Goal: Task Accomplishment & Management: Manage account settings

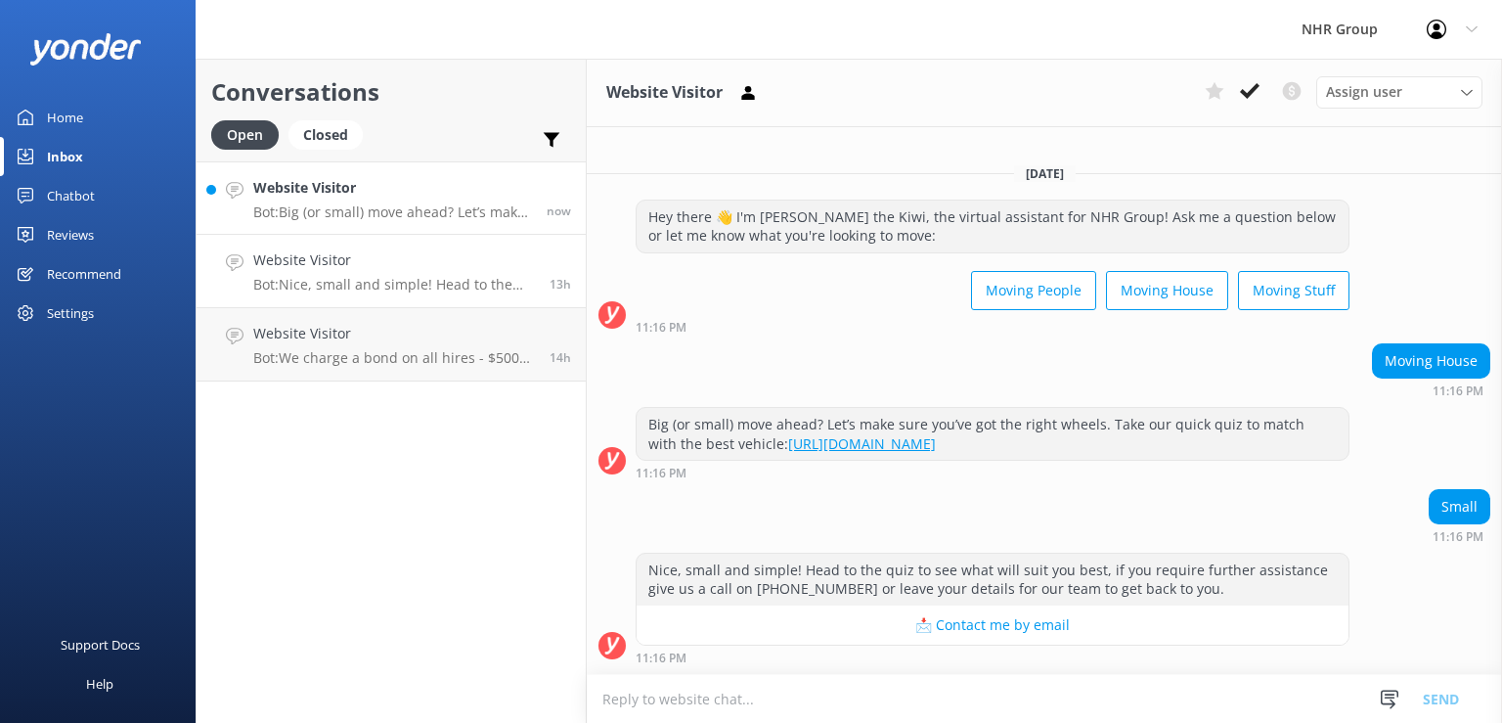
click at [348, 223] on link "Website Visitor Bot: Big (or small) move ahead? Let’s make sure you’ve got the …" at bounding box center [391, 197] width 389 height 73
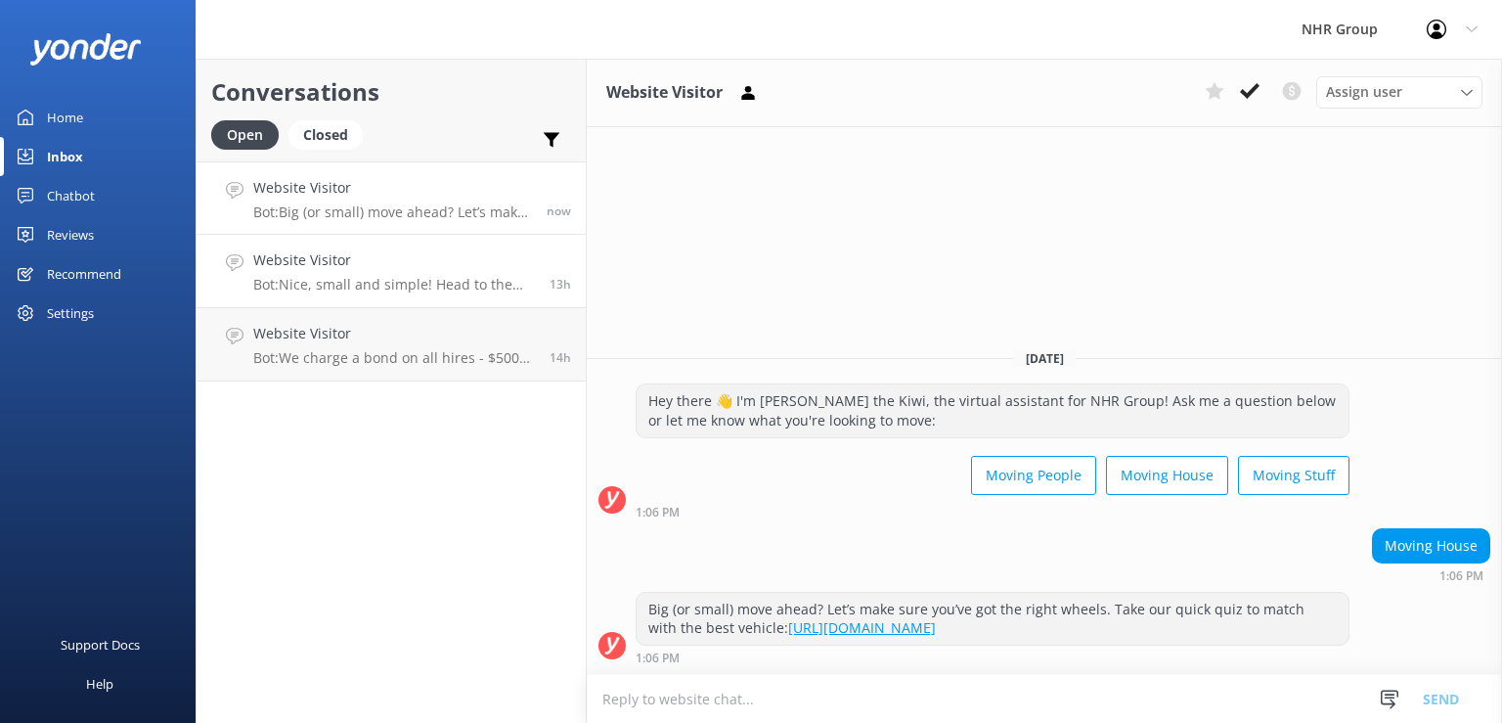
click at [381, 287] on p "Bot: Nice, small and simple! Head to the quiz to see what will suit you best, i…" at bounding box center [394, 285] width 282 height 18
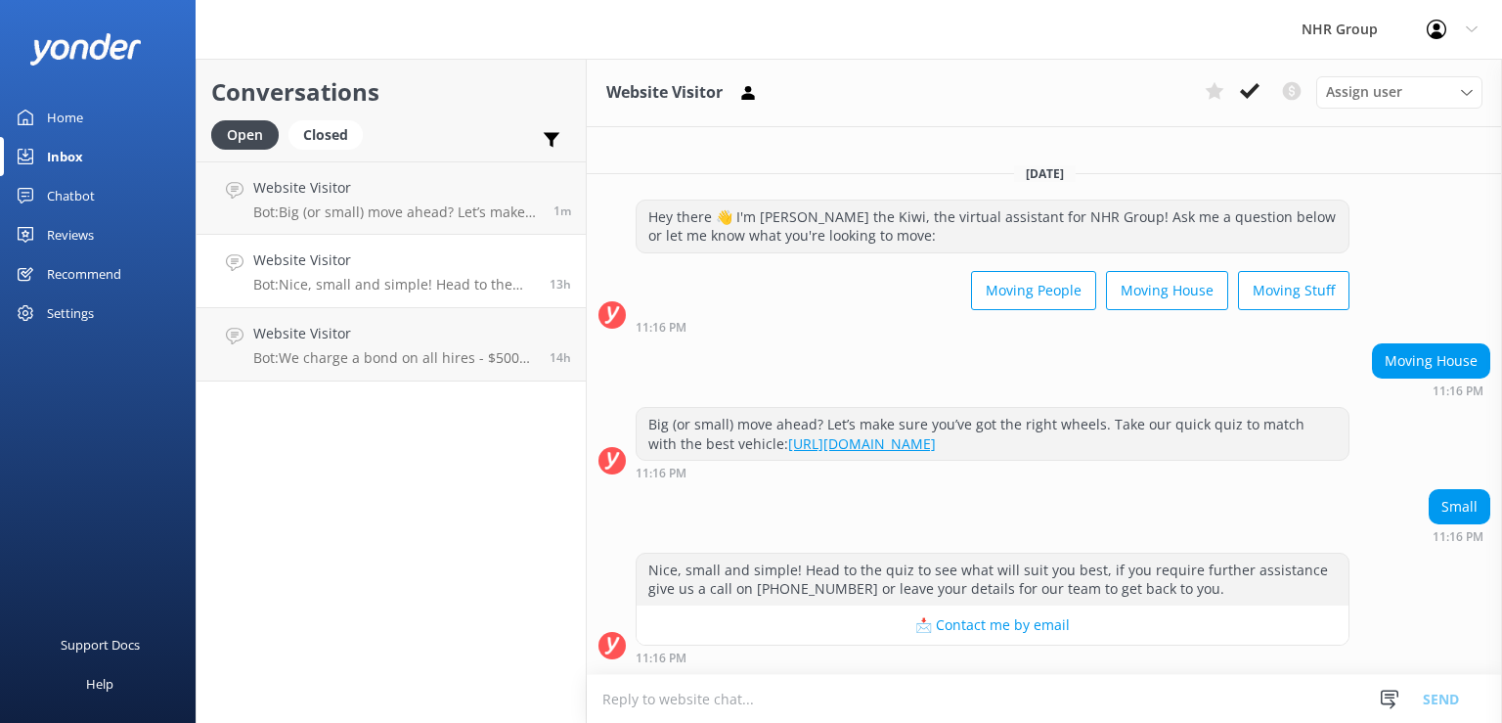
click at [419, 384] on div "Conversations Open Closed Important Converted Assigned to me Unassigned Website…" at bounding box center [391, 391] width 391 height 664
click at [380, 208] on p "Bot: Big (or small) move ahead? Let’s make sure you’ve got the right wheels. Ta…" at bounding box center [396, 212] width 286 height 18
